Goal: Task Accomplishment & Management: Use online tool/utility

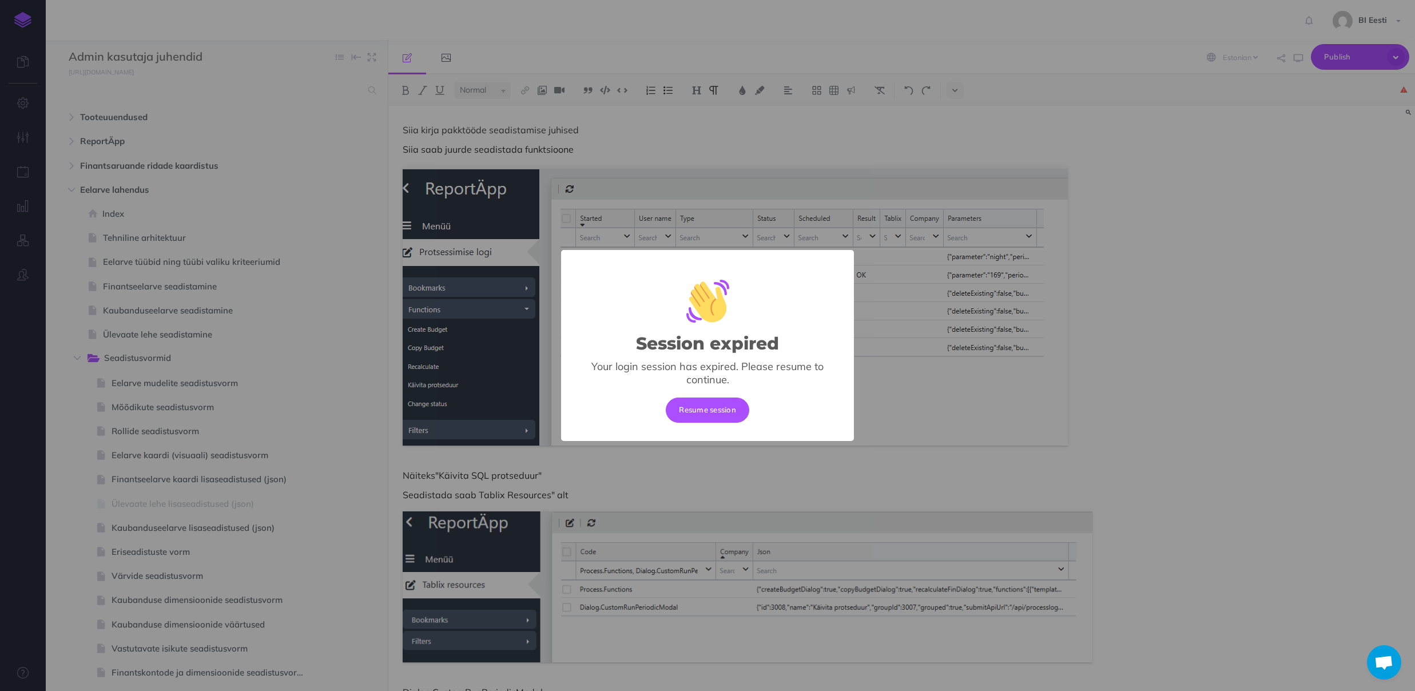
select select "et"
select select "null"
drag, startPoint x: 0, startPoint y: 0, endPoint x: 714, endPoint y: 411, distance: 823.5
click at [714, 411] on button "Resume session" at bounding box center [708, 410] width 84 height 25
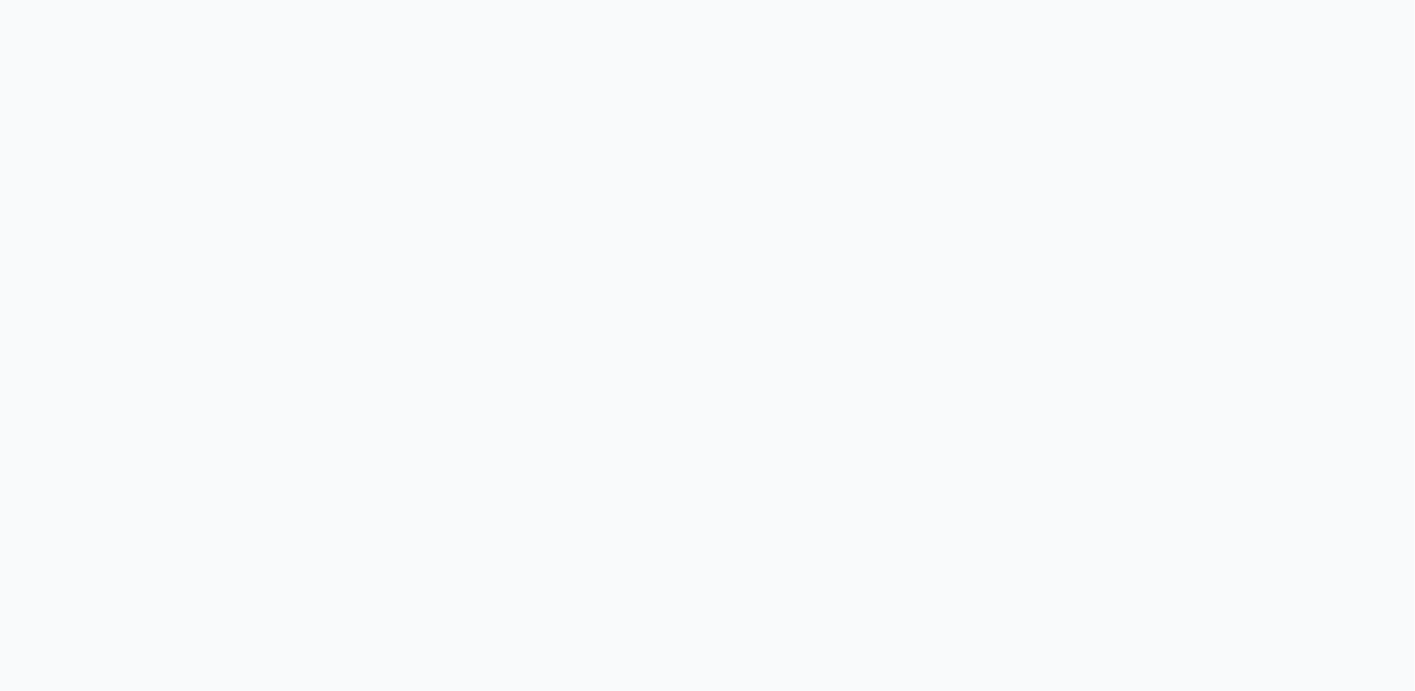
select select "et"
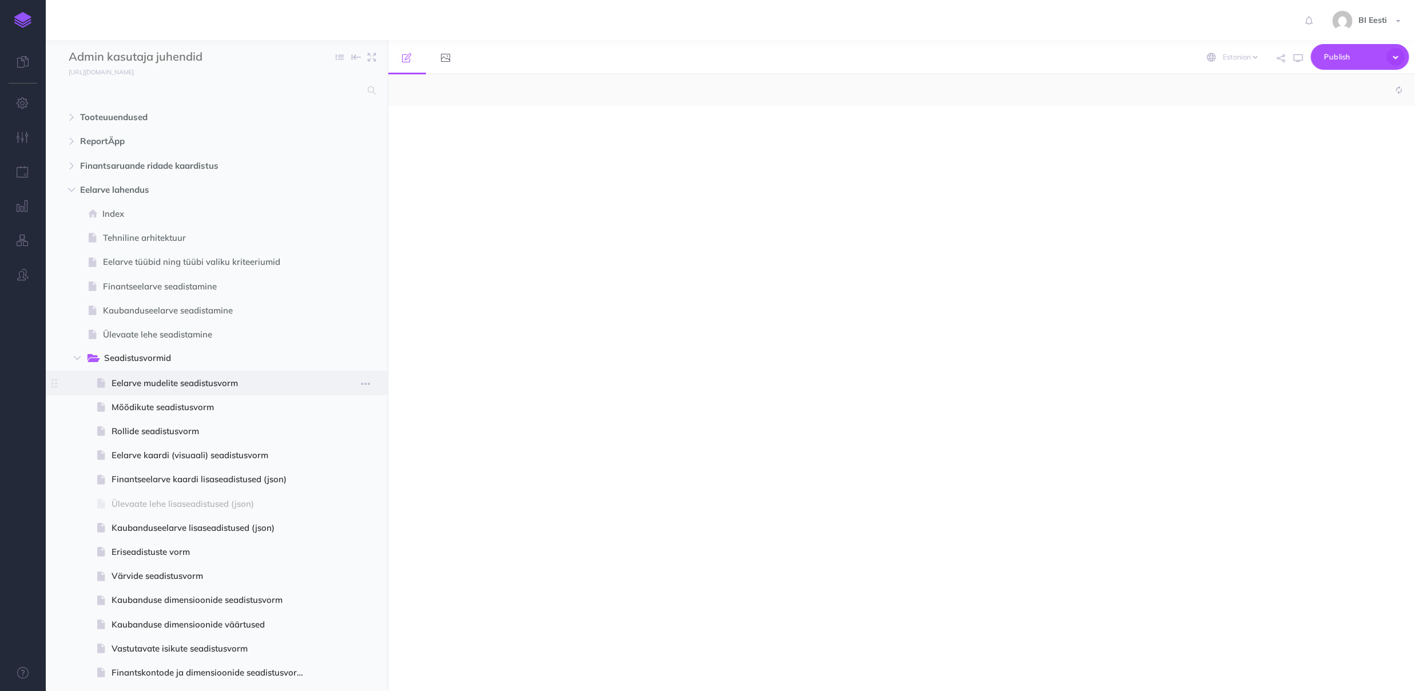
select select "null"
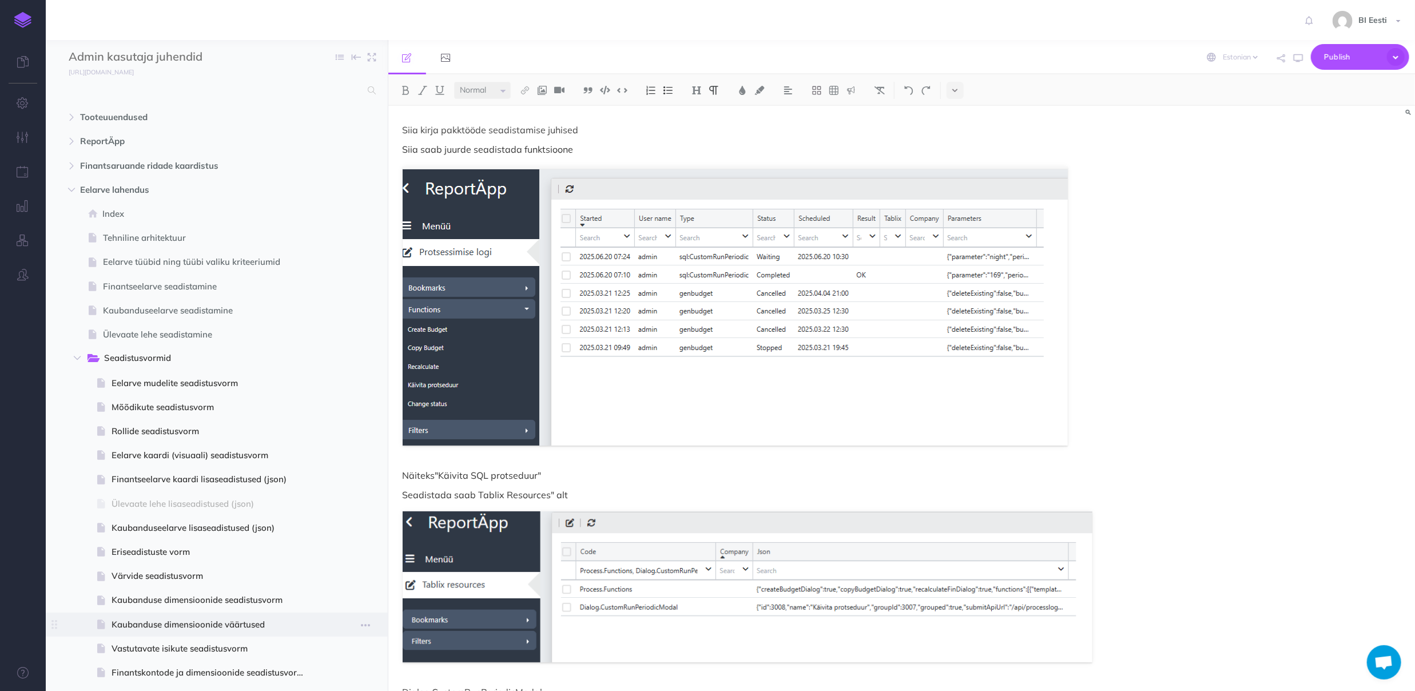
scroll to position [190, 0]
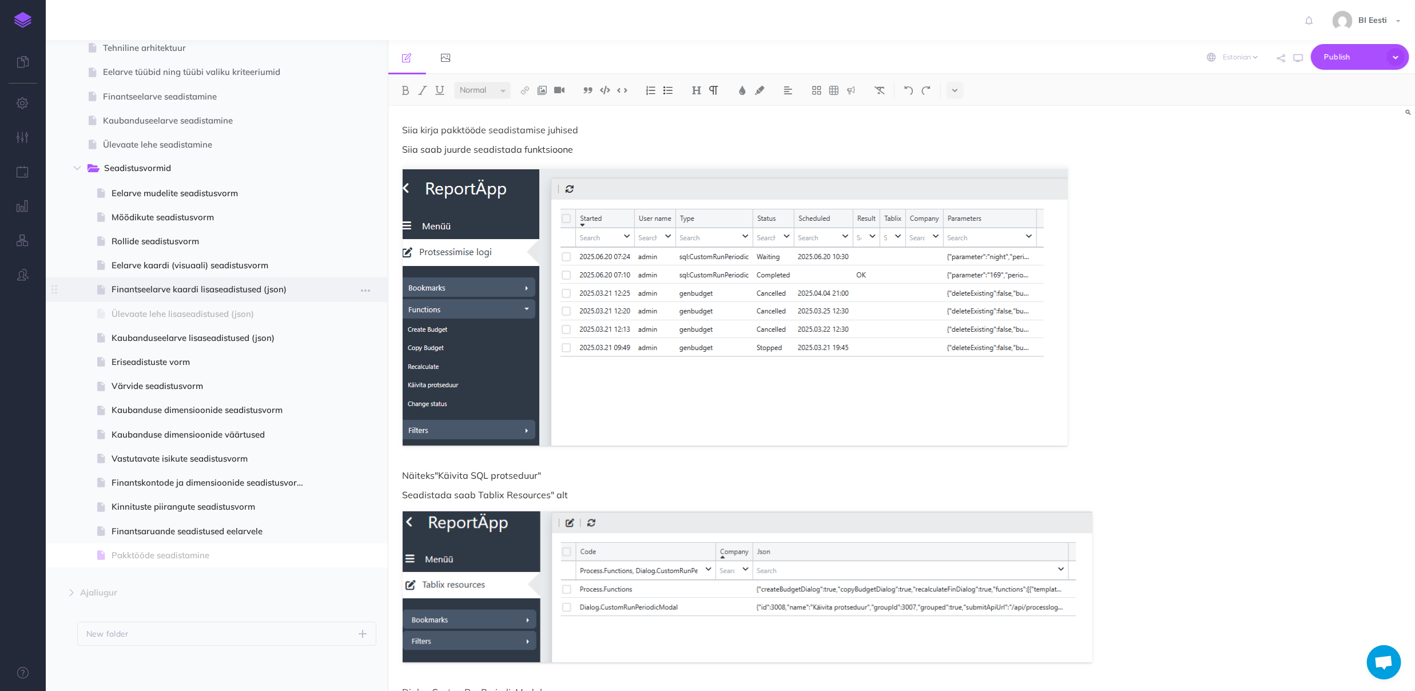
click at [132, 283] on span "Finantseelarve kaardi lisaseadistused (json)" at bounding box center [216, 290] width 208 height 14
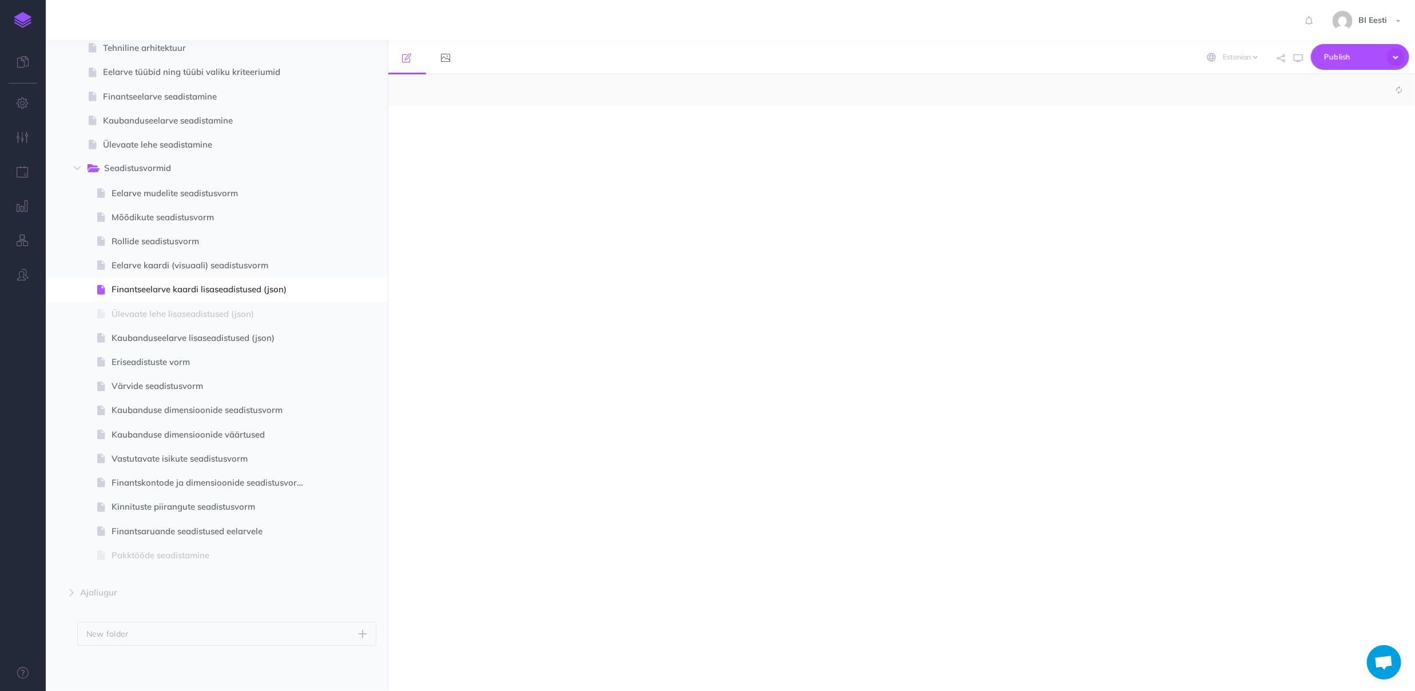
select select "null"
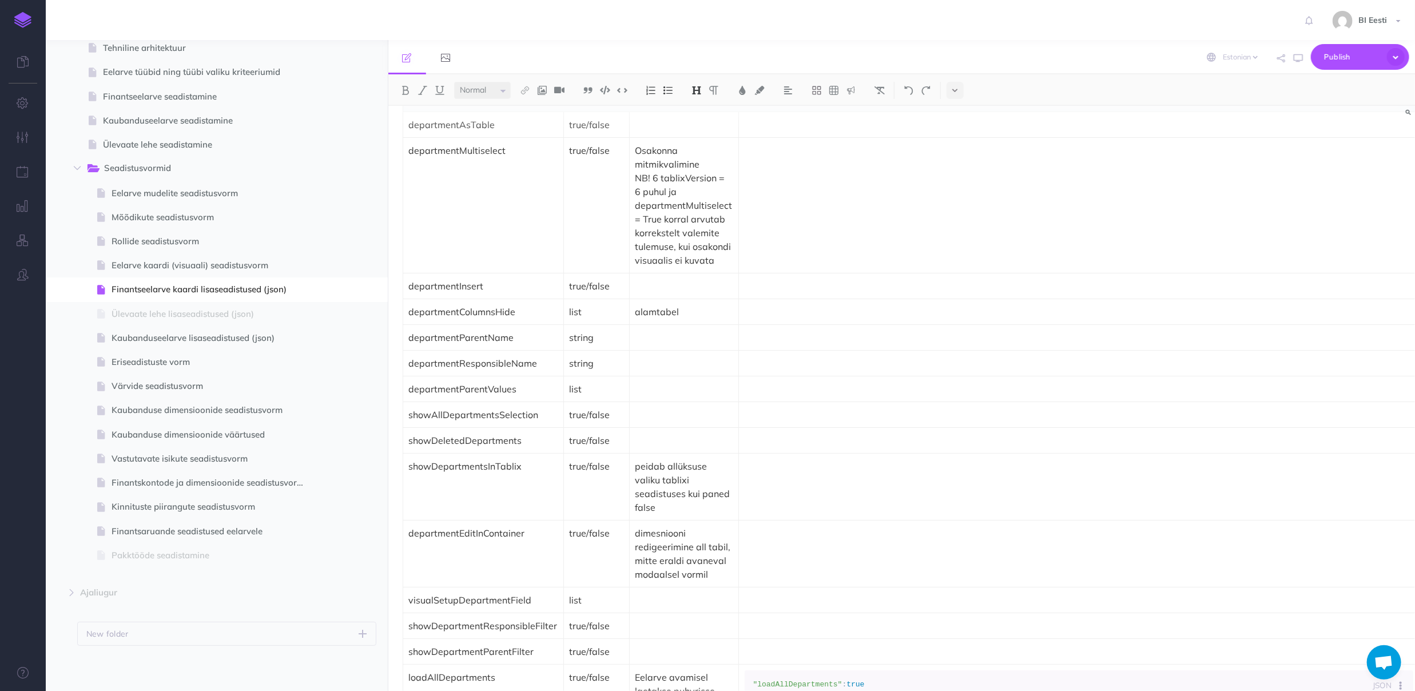
scroll to position [2216, 0]
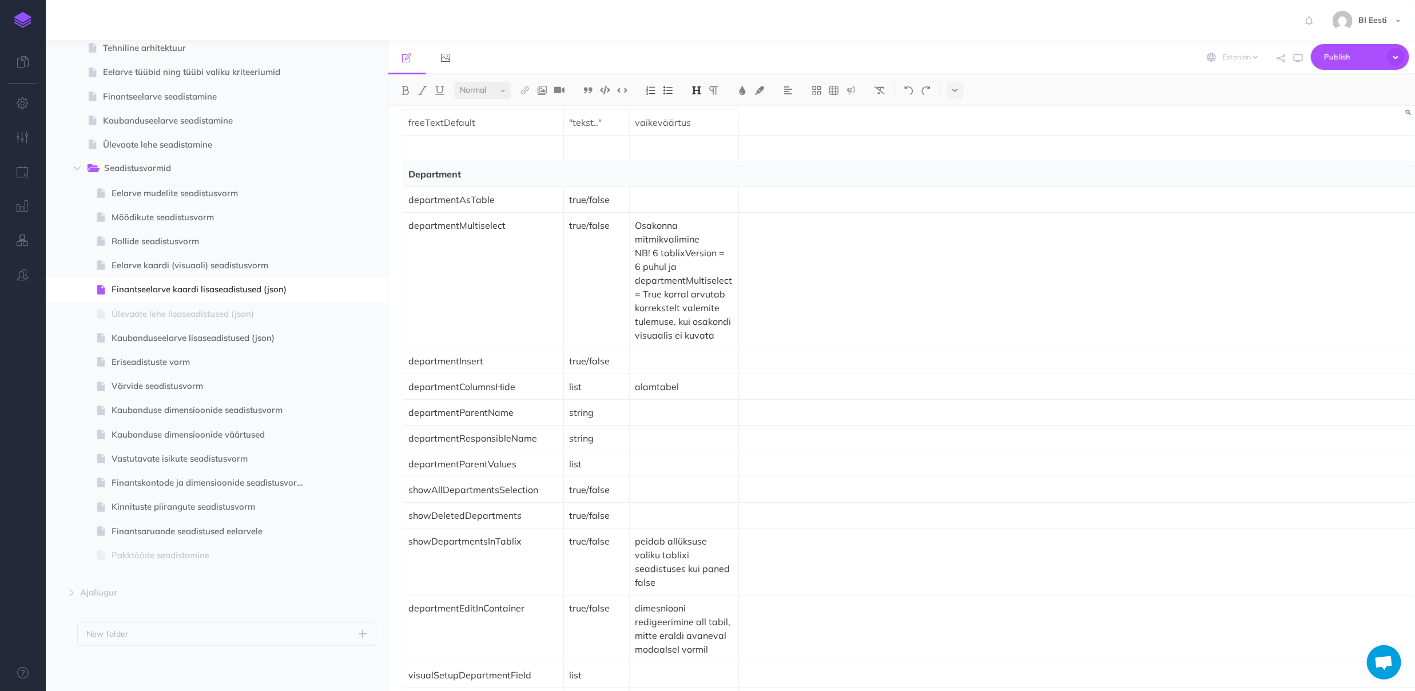
drag, startPoint x: 424, startPoint y: 577, endPoint x: 493, endPoint y: 584, distance: 69.0
click at [803, 110] on img at bounding box center [805, 110] width 10 height 9
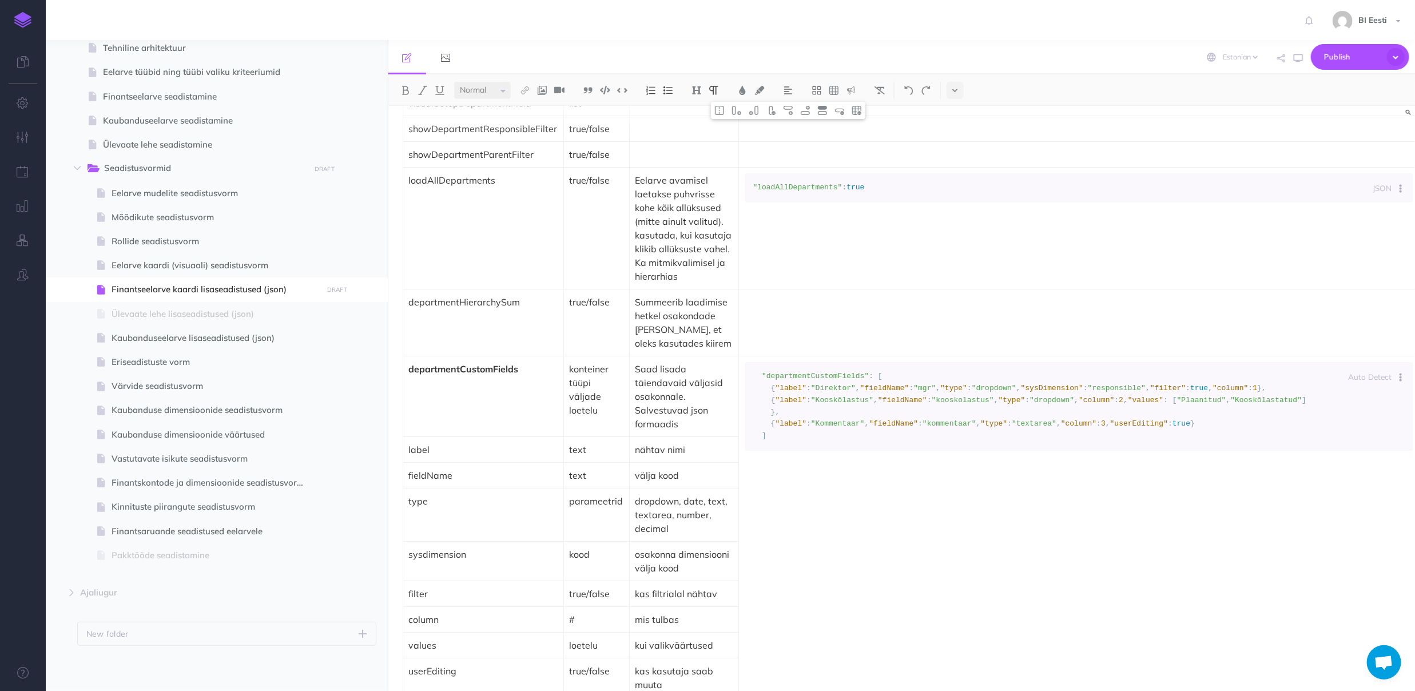
scroll to position [3106, 0]
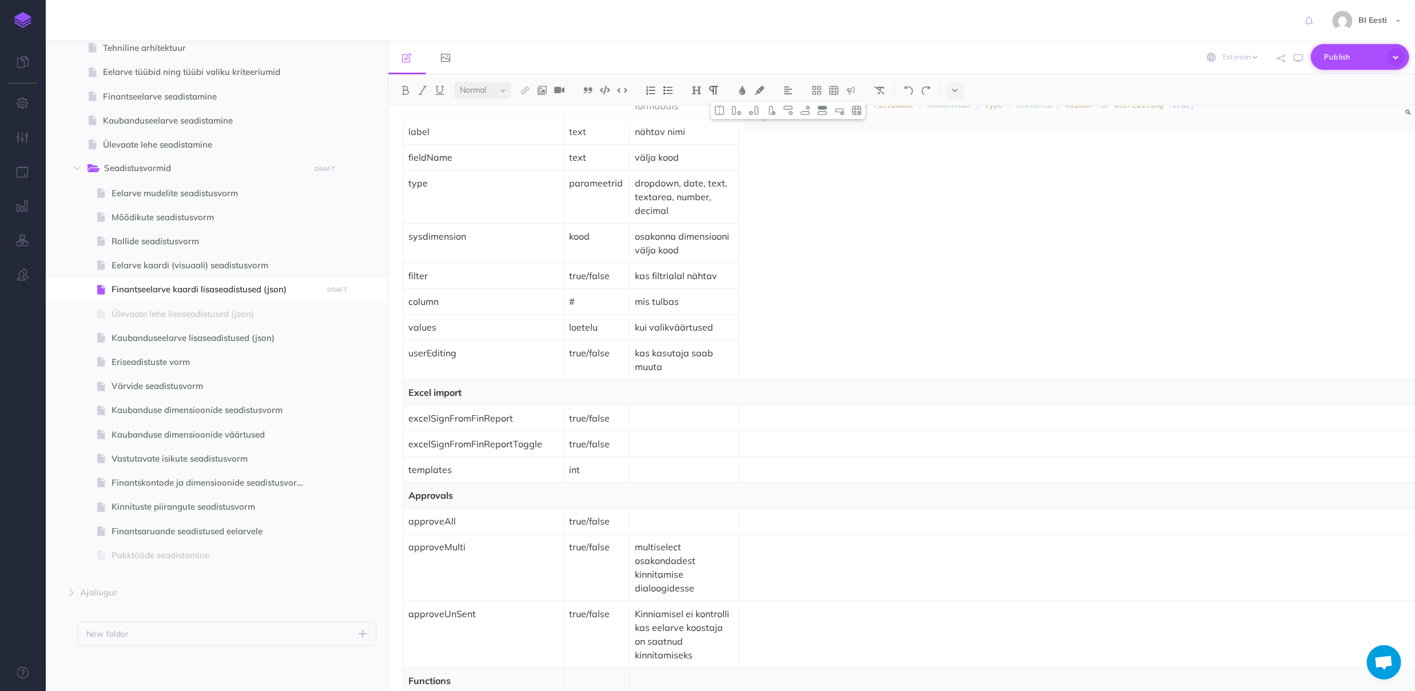
click at [1350, 53] on span "Publish" at bounding box center [1352, 57] width 57 height 18
click at [1304, 137] on h4 "Publish" at bounding box center [1341, 135] width 114 height 8
click at [1203, 174] on div "Täiendavad json parameetrid finantseelarve kaardil Üldised parameetrid Parameet…" at bounding box center [901, 398] width 1027 height 585
